Goal: Find specific page/section: Find specific page/section

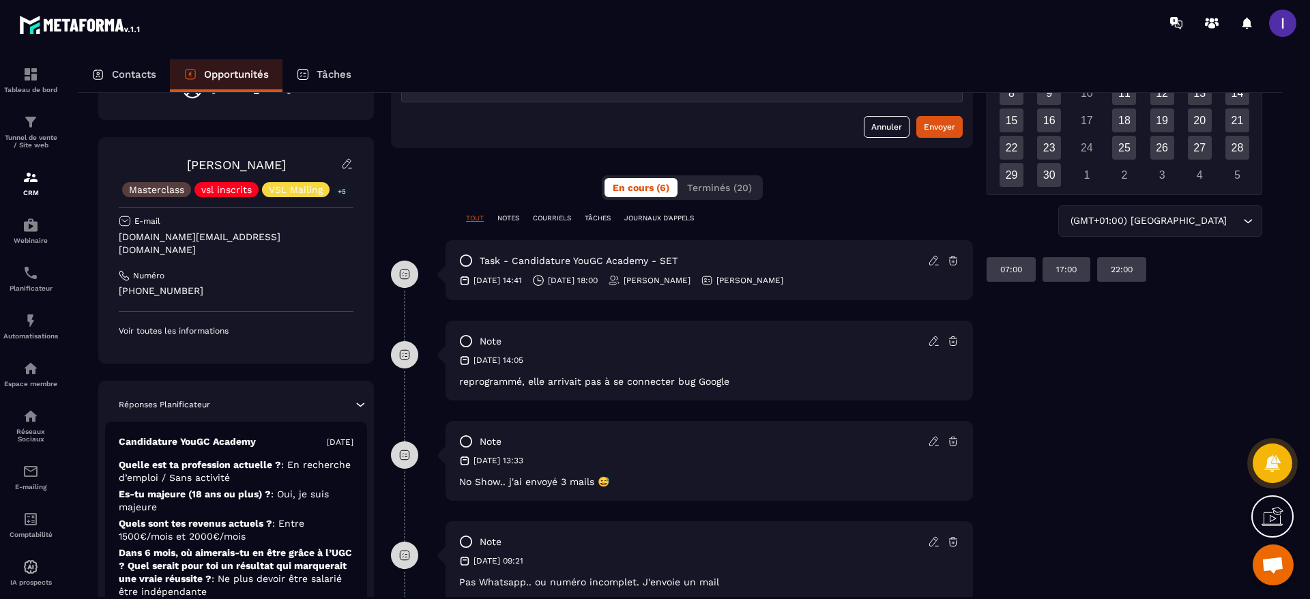
scroll to position [175, 0]
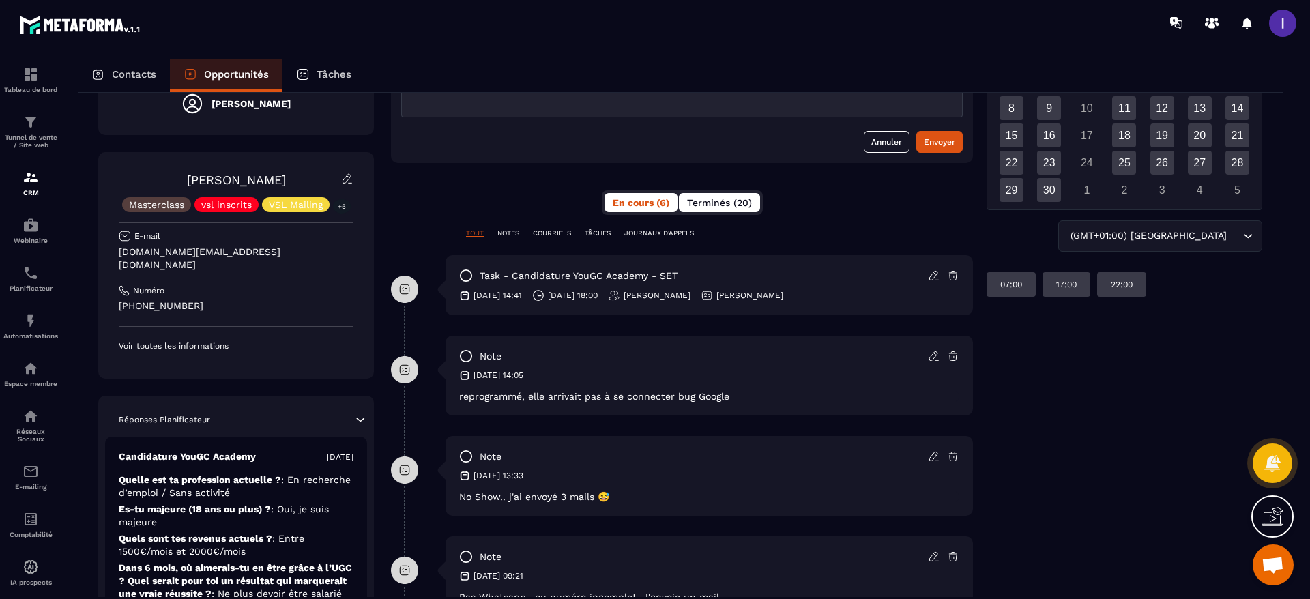
click at [704, 201] on span "Terminés (20)" at bounding box center [719, 202] width 65 height 11
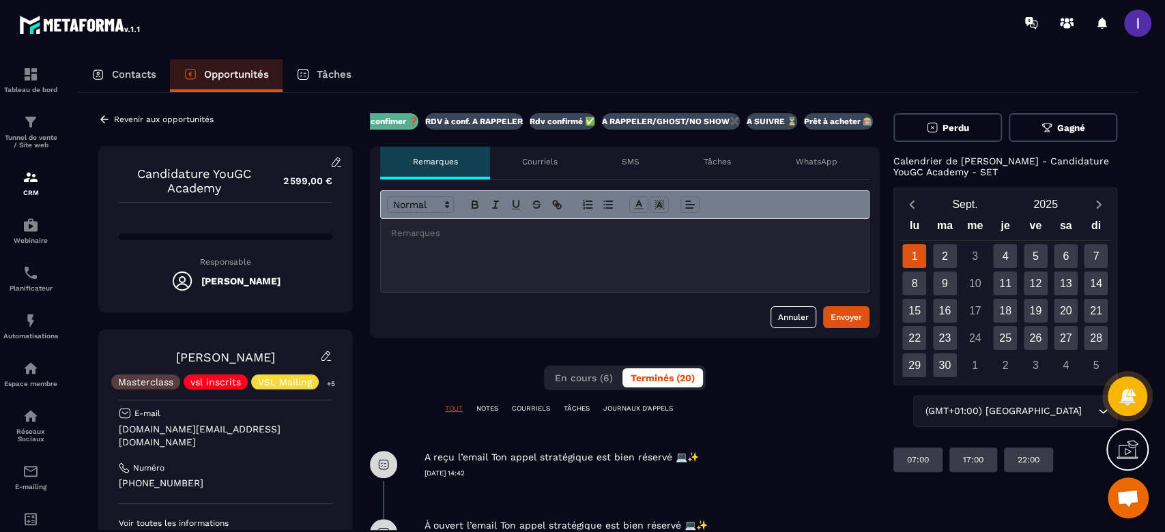
scroll to position [0, 0]
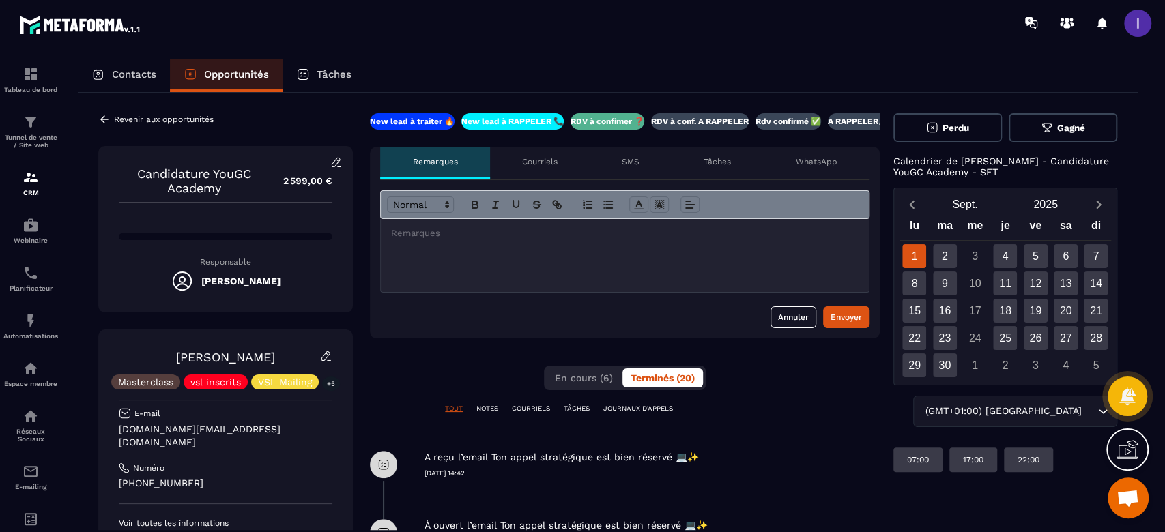
click at [532, 61] on div "Contacts Opportunités Tâches" at bounding box center [608, 75] width 1060 height 33
click at [25, 269] on img at bounding box center [31, 273] width 16 height 16
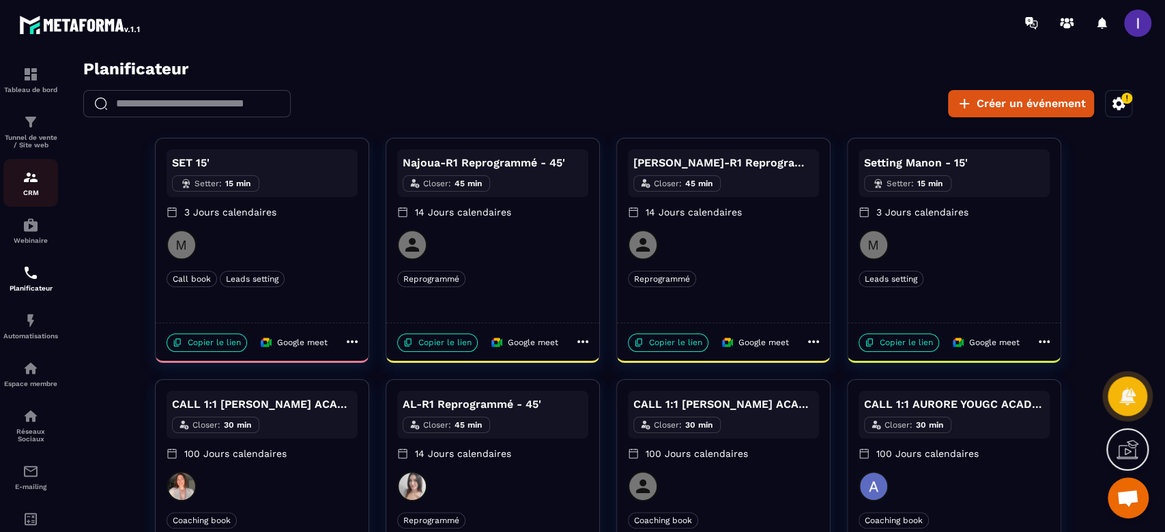
click at [31, 176] on img at bounding box center [31, 177] width 16 height 16
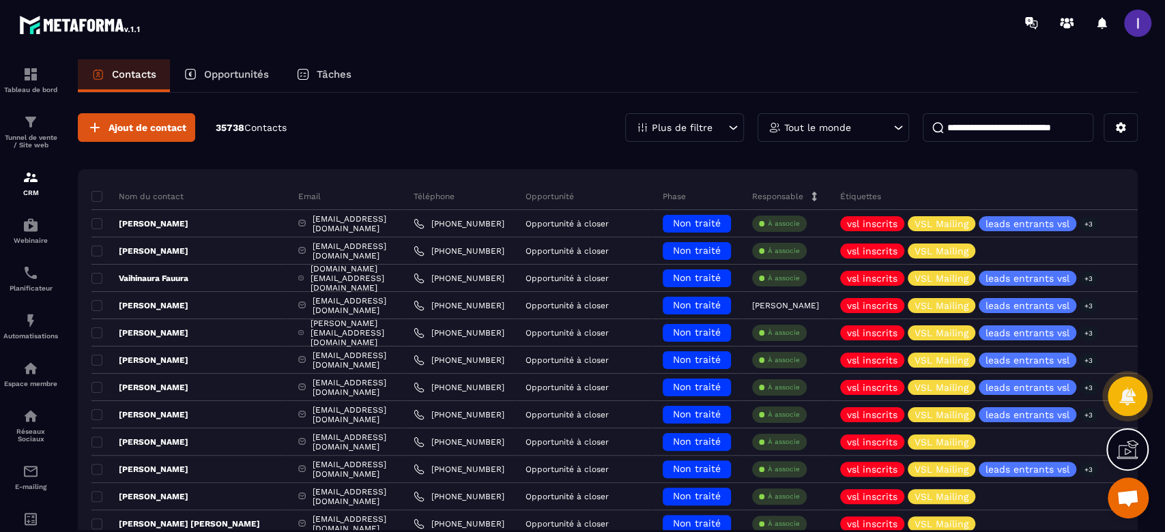
click at [248, 70] on p "Opportunités" at bounding box center [236, 74] width 65 height 12
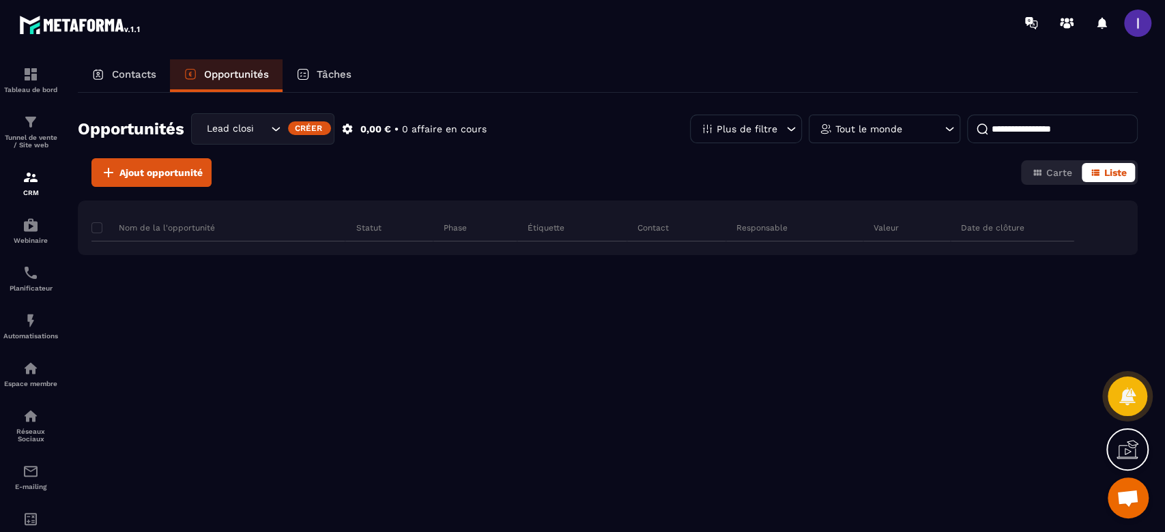
click at [1052, 126] on input at bounding box center [1052, 129] width 171 height 29
type input "********"
click at [106, 74] on div "Contacts" at bounding box center [124, 75] width 92 height 33
click at [133, 74] on p "Contacts" at bounding box center [134, 74] width 44 height 12
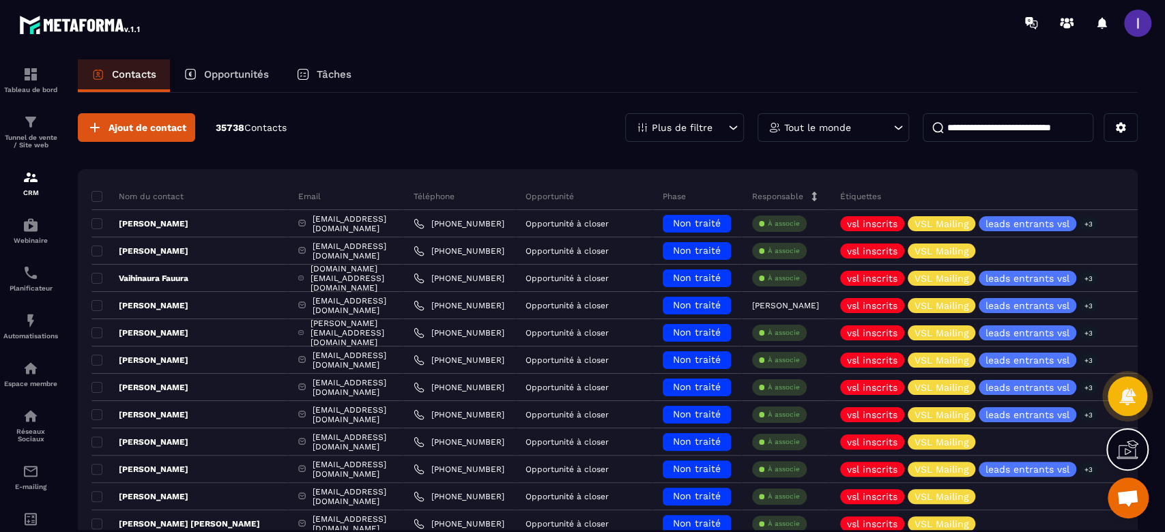
click at [1015, 124] on input at bounding box center [1008, 127] width 171 height 29
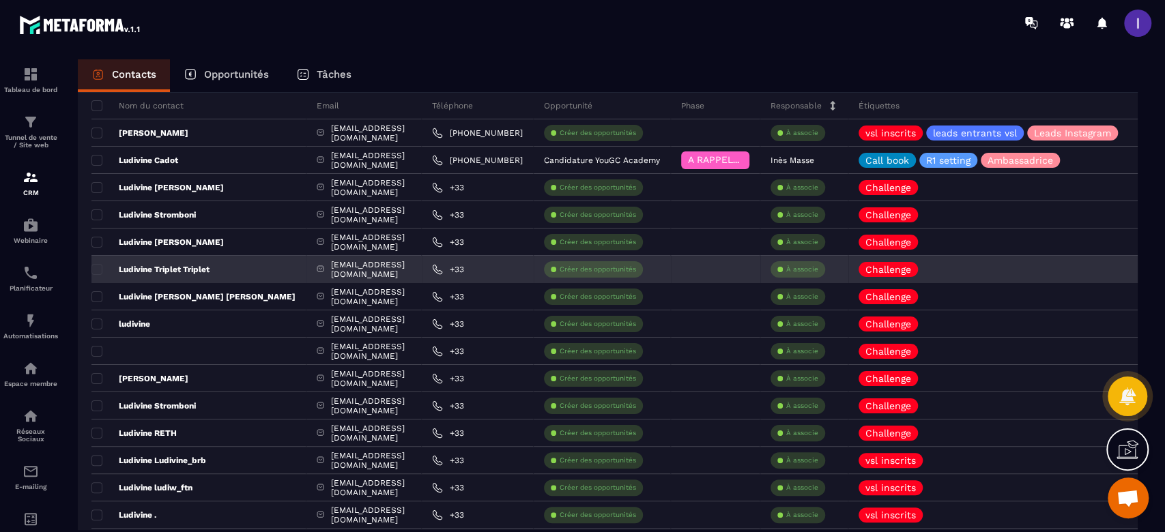
scroll to position [182, 0]
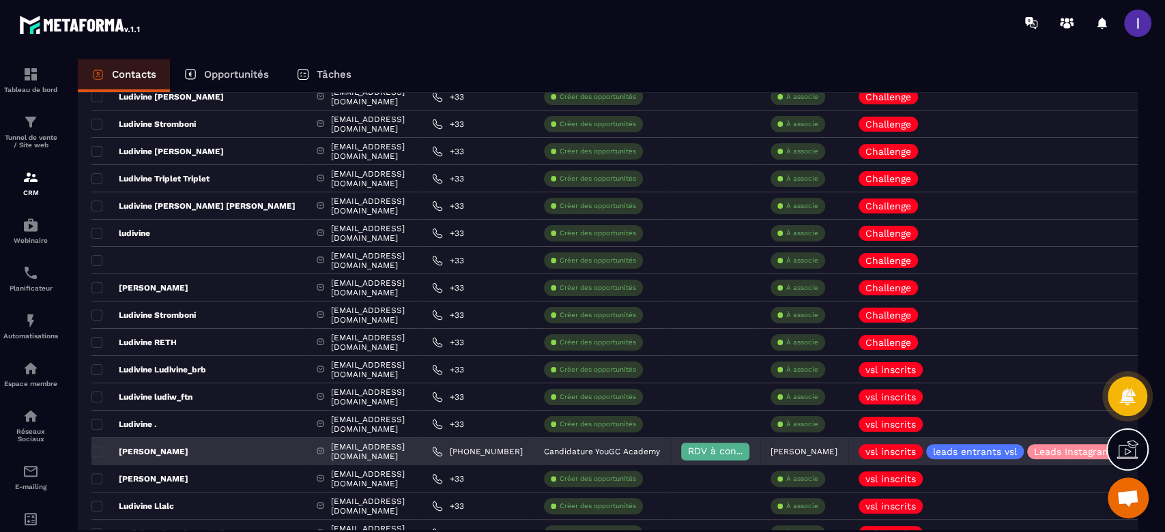
type input "******"
click at [156, 451] on p "[PERSON_NAME]" at bounding box center [139, 451] width 97 height 11
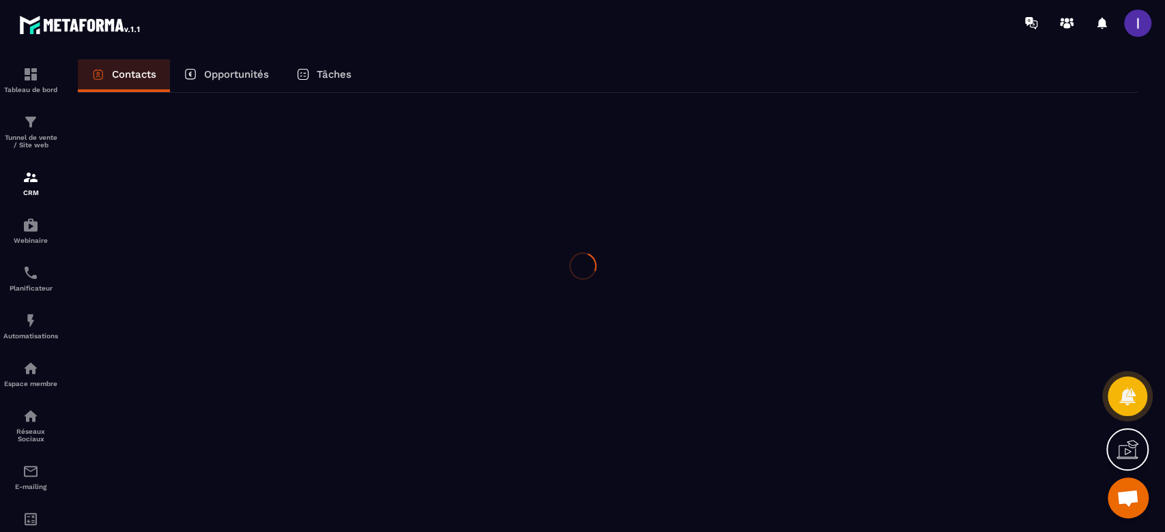
scroll to position [0, 0]
